Goal: Find specific page/section: Find specific page/section

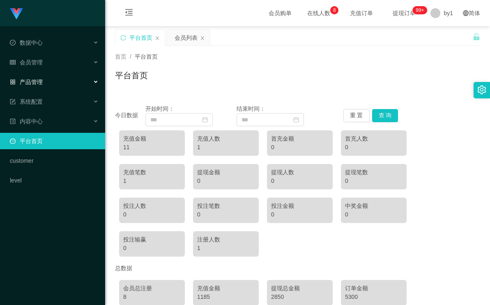
click at [57, 83] on div "产品管理" at bounding box center [52, 82] width 105 height 16
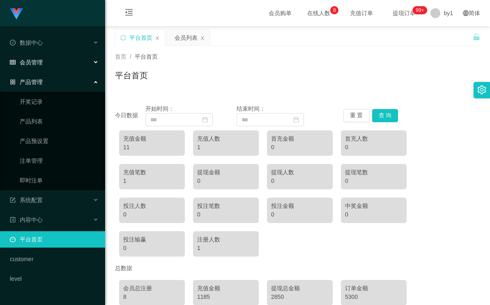
click at [53, 65] on div "会员管理" at bounding box center [52, 62] width 105 height 16
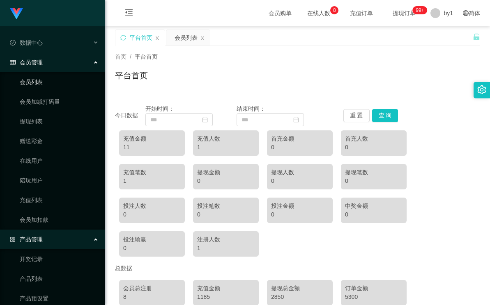
click at [52, 76] on link "会员列表" at bounding box center [59, 82] width 79 height 16
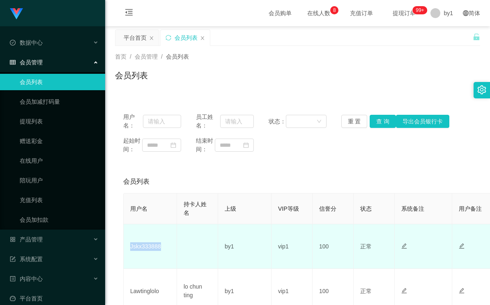
drag, startPoint x: 162, startPoint y: 247, endPoint x: 128, endPoint y: 250, distance: 33.8
click at [128, 250] on td "Jskx333888" at bounding box center [150, 246] width 53 height 45
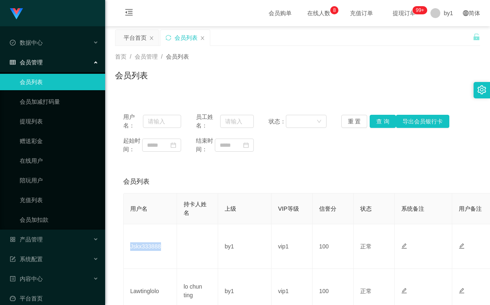
copy td "Jskx333888"
click at [45, 242] on div "产品管理" at bounding box center [52, 239] width 105 height 16
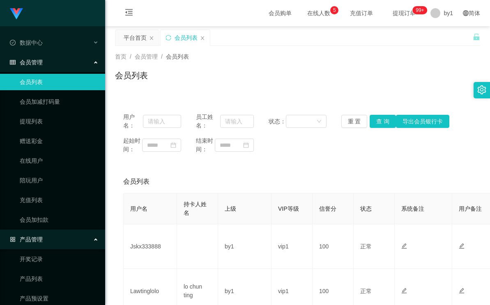
click at [41, 236] on span "产品管理" at bounding box center [26, 239] width 33 height 7
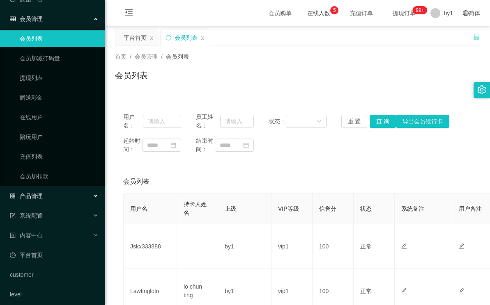
scroll to position [49, 0]
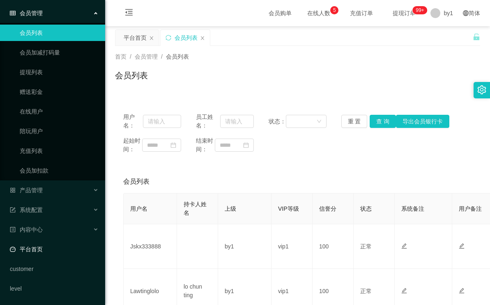
click at [45, 244] on link "平台首页" at bounding box center [54, 249] width 89 height 16
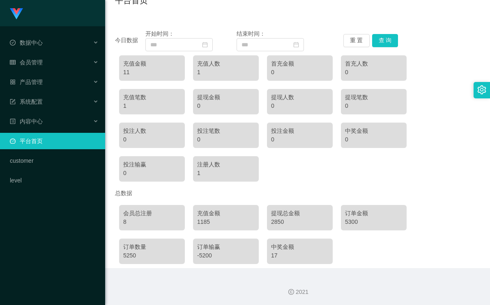
scroll to position [76, 0]
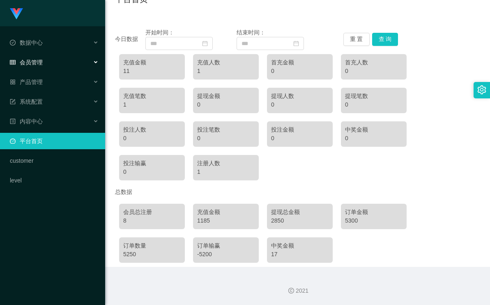
click at [75, 69] on div "会员管理" at bounding box center [52, 62] width 105 height 16
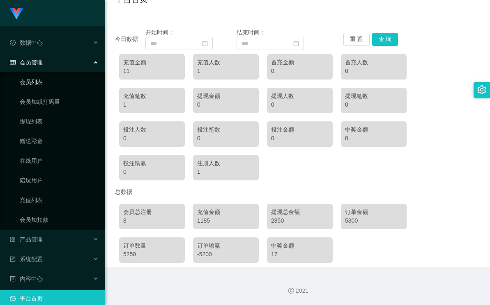
click at [68, 83] on link "会员列表" at bounding box center [59, 82] width 79 height 16
